Goal: Information Seeking & Learning: Learn about a topic

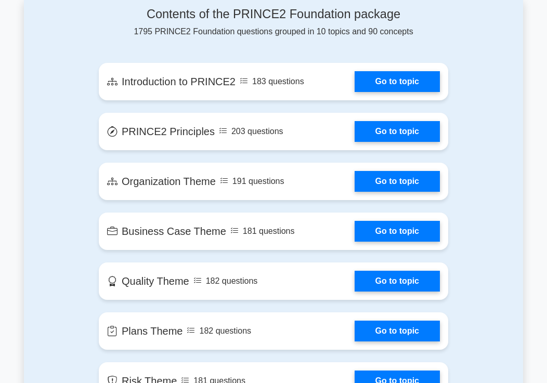
scroll to position [603, 0]
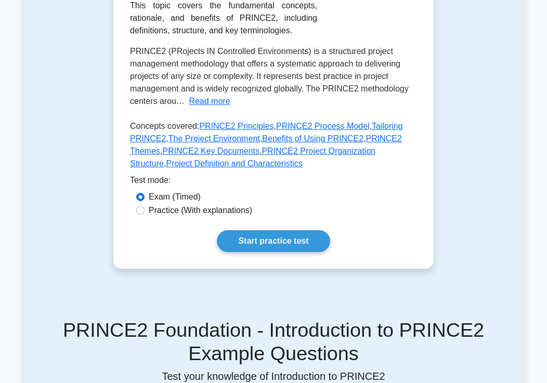
scroll to position [58, 0]
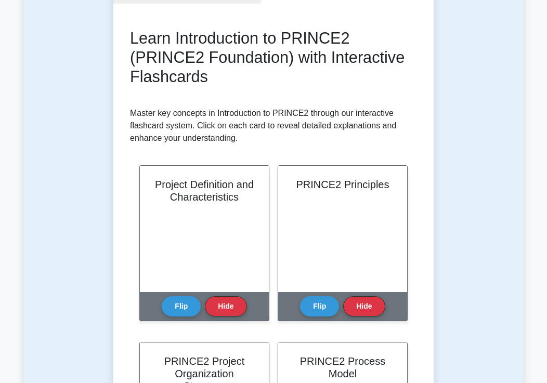
scroll to position [131, 0]
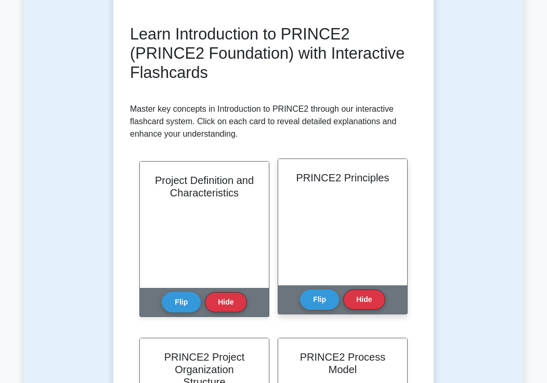
click at [356, 200] on div "PRINCE2 Principles" at bounding box center [342, 222] width 129 height 126
click at [351, 189] on div "PRINCE2 Principles" at bounding box center [342, 222] width 129 height 126
click at [351, 187] on div "PRINCE2 Principles" at bounding box center [342, 222] width 129 height 126
click at [353, 184] on div "PRINCE2 Principles" at bounding box center [342, 222] width 129 height 126
click at [351, 200] on div "PRINCE2 Principles" at bounding box center [342, 222] width 129 height 126
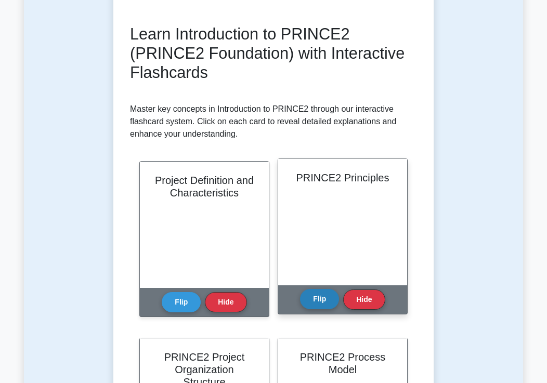
click at [329, 299] on button "Flip" at bounding box center [319, 299] width 39 height 20
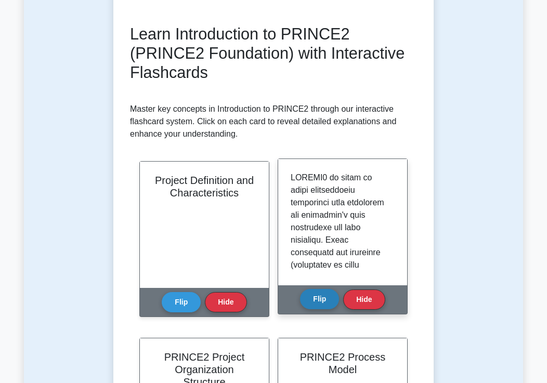
click at [327, 293] on button "Flip" at bounding box center [319, 299] width 39 height 20
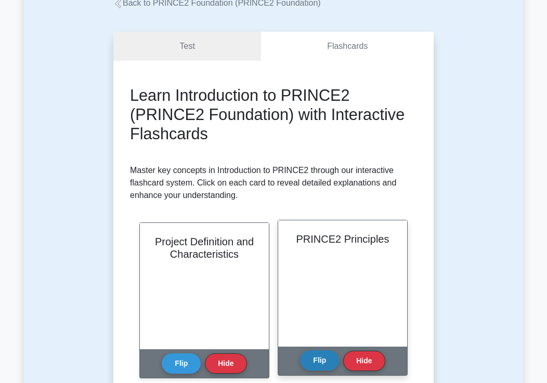
scroll to position [0, 0]
